Goal: Information Seeking & Learning: Learn about a topic

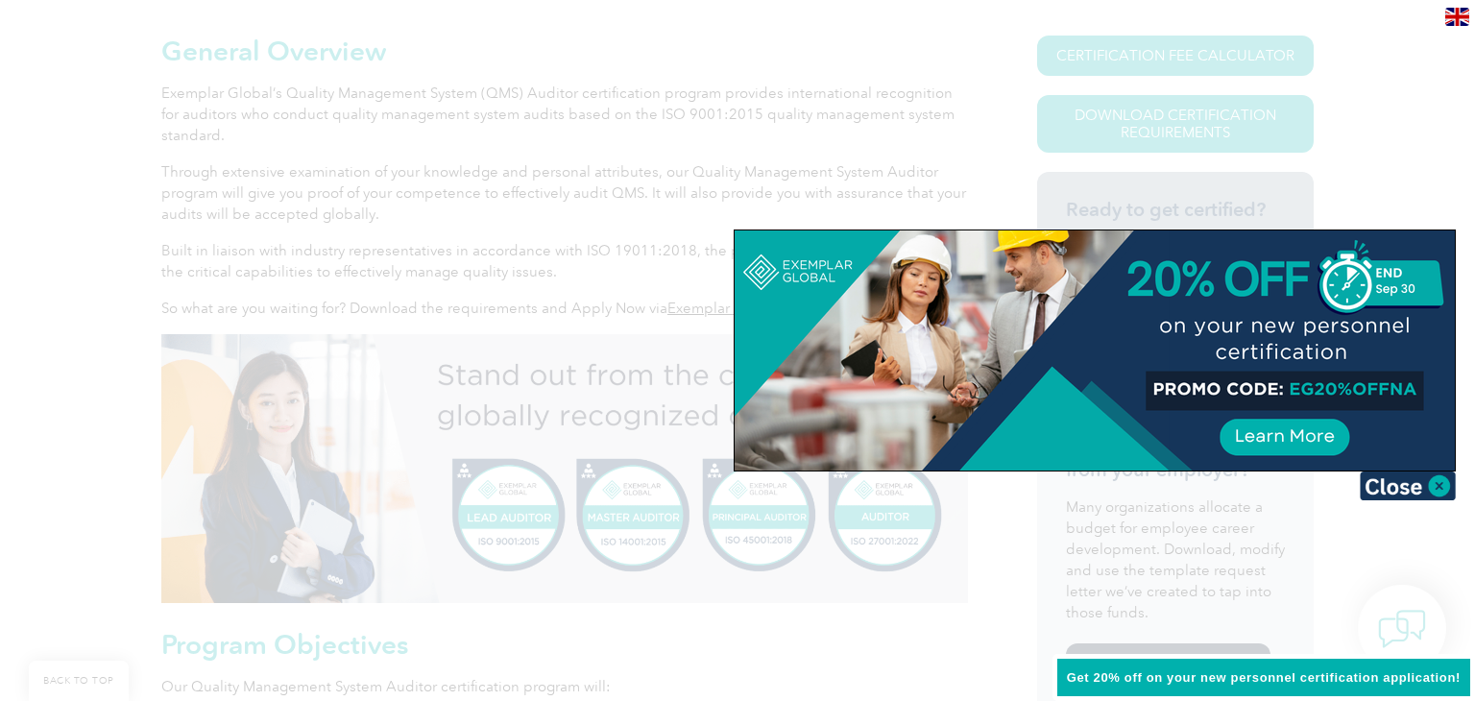
scroll to position [463, 0]
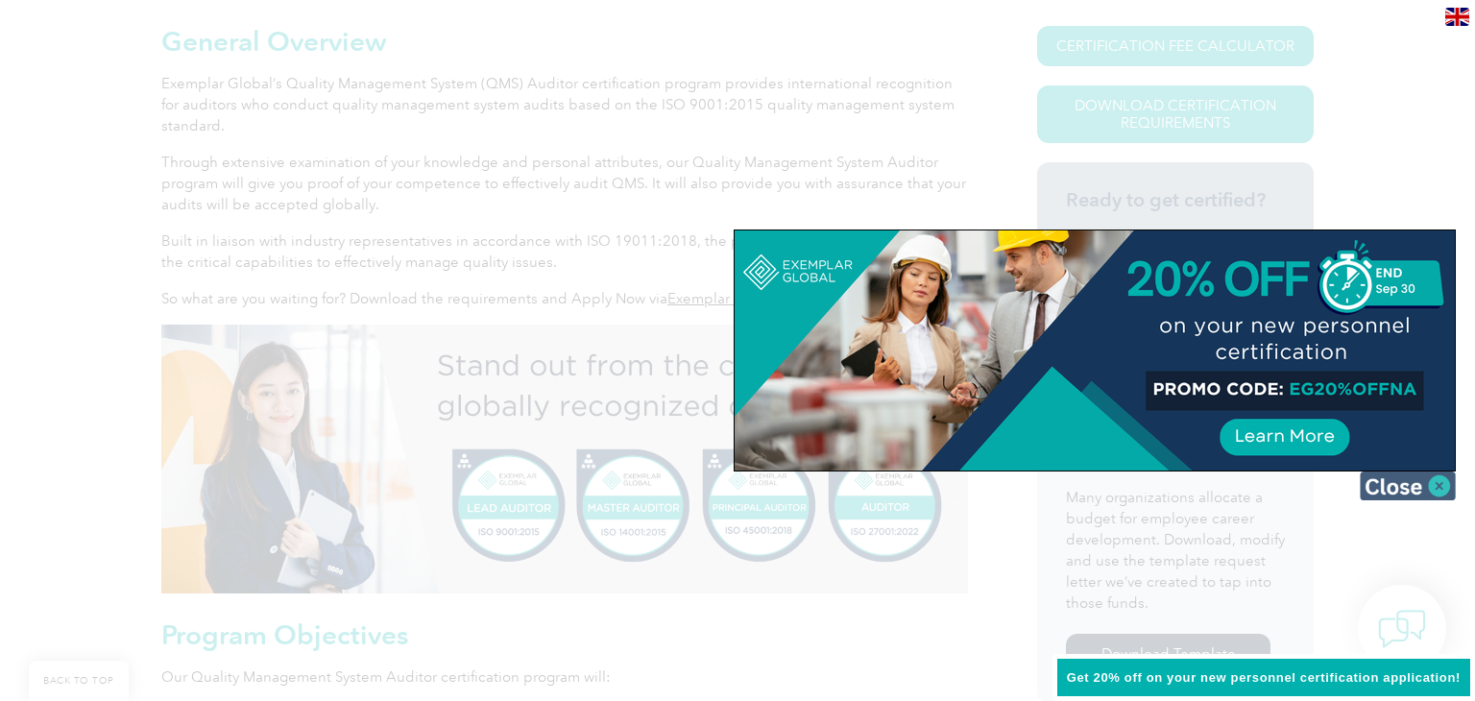
click at [1438, 491] on img at bounding box center [1408, 485] width 96 height 29
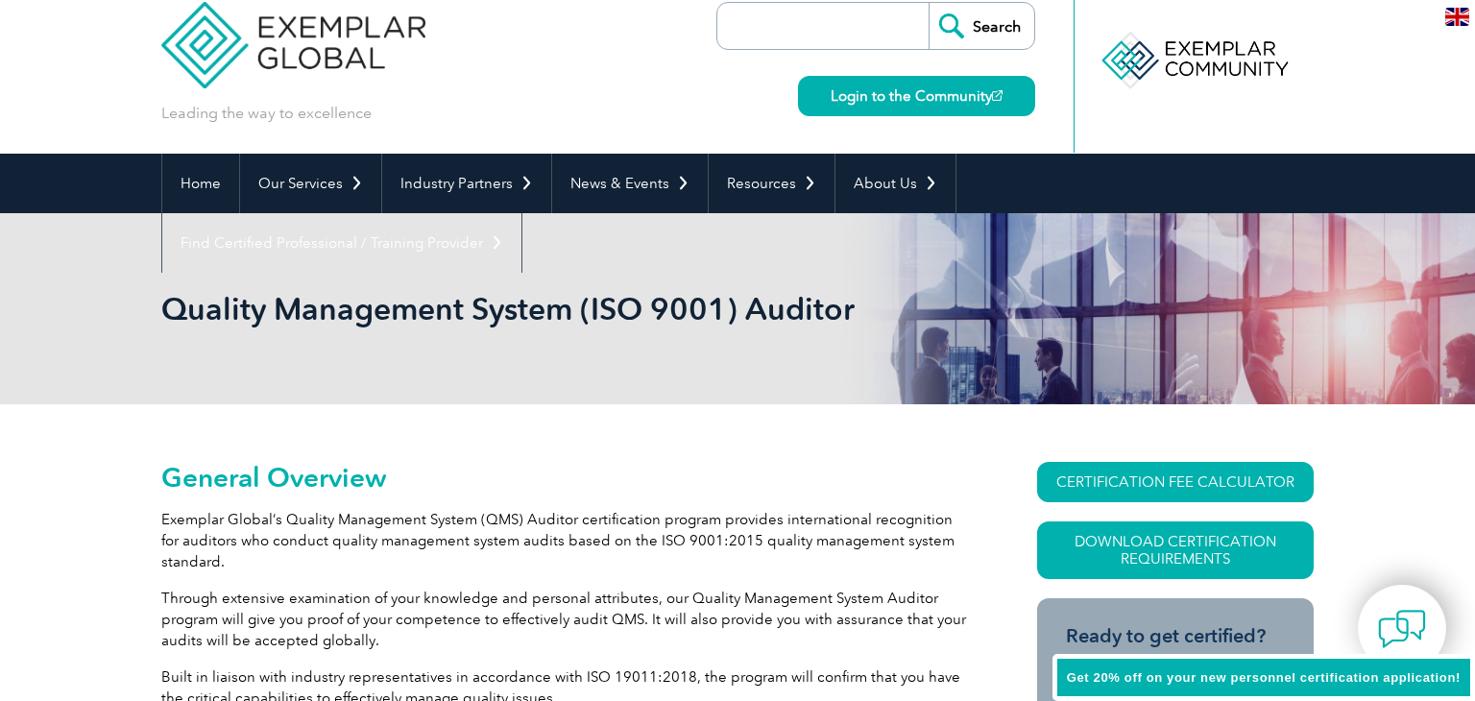
scroll to position [0, 0]
